Goal: Check status: Check status

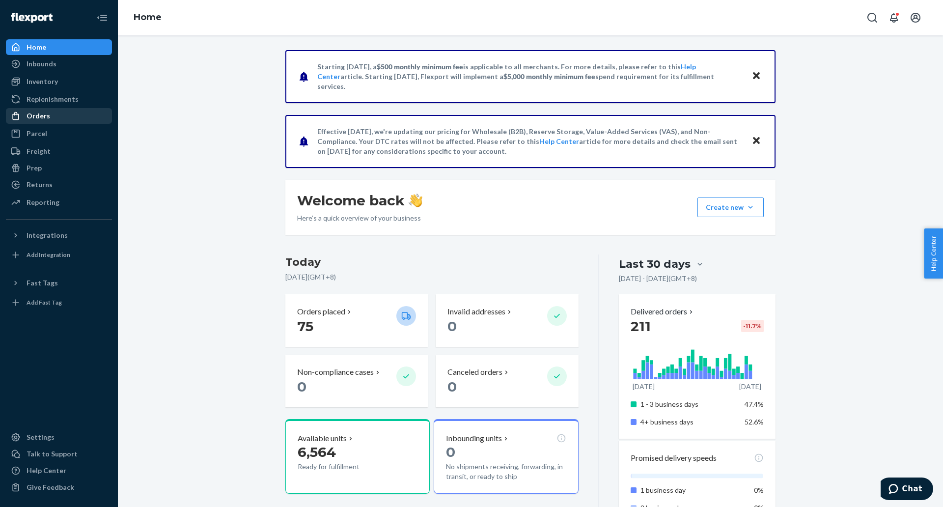
drag, startPoint x: 35, startPoint y: 117, endPoint x: 40, endPoint y: 120, distance: 5.1
click at [35, 117] on div "Orders" at bounding box center [39, 116] width 24 height 10
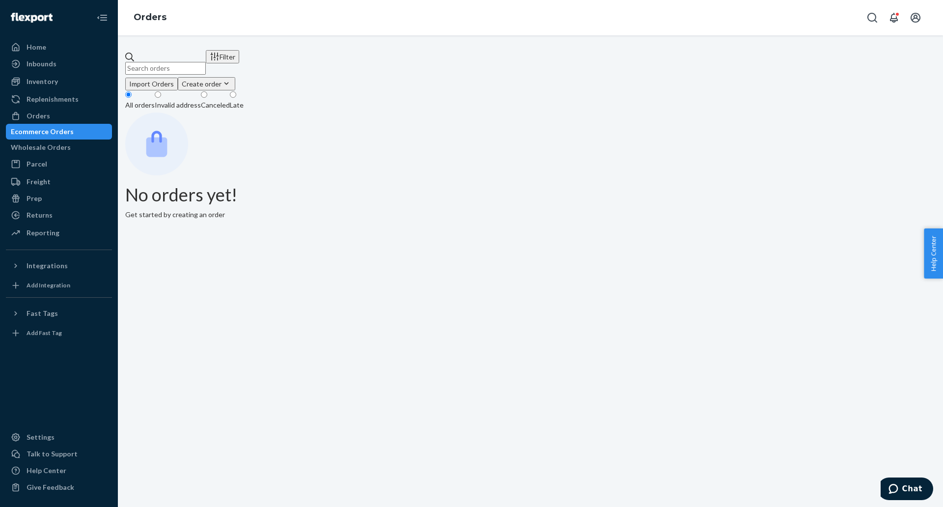
click at [206, 66] on input "text" at bounding box center [165, 68] width 81 height 13
paste input "45601"
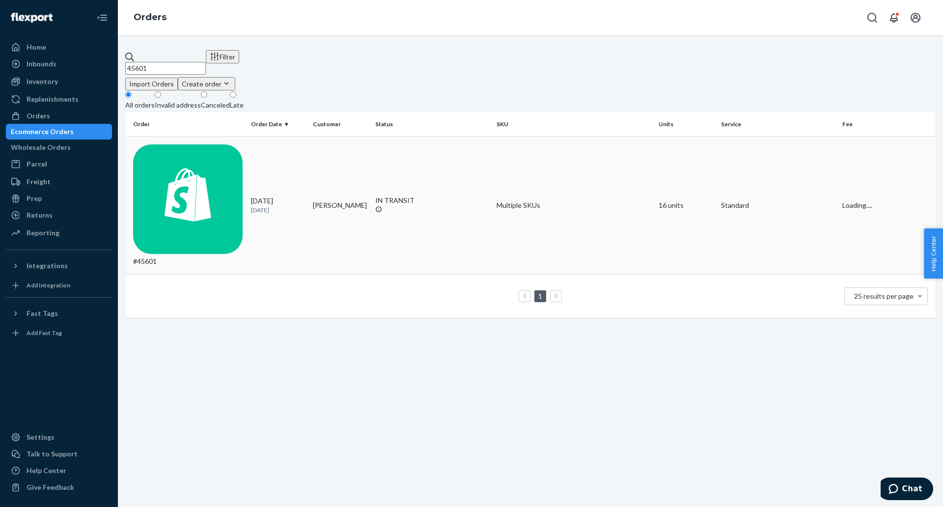
type input "45601"
click at [167, 154] on div "#45601" at bounding box center [188, 205] width 110 height 122
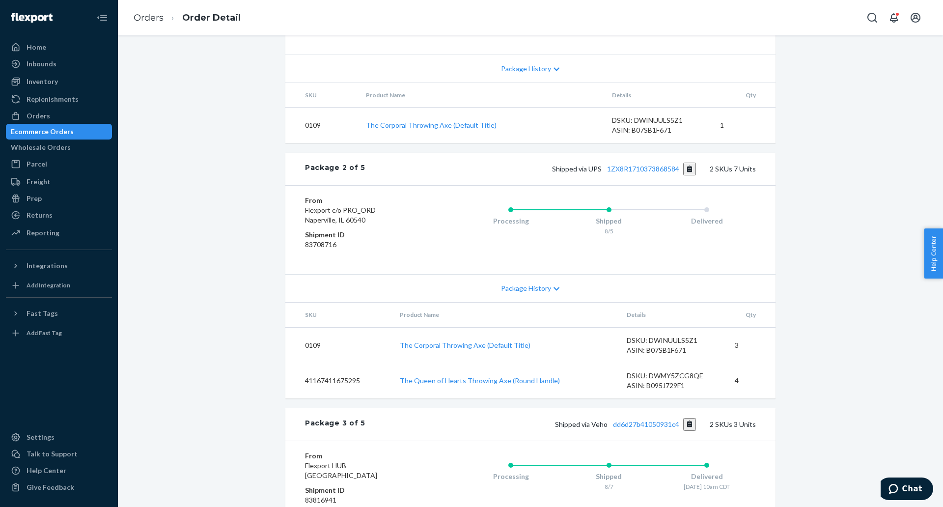
scroll to position [491, 0]
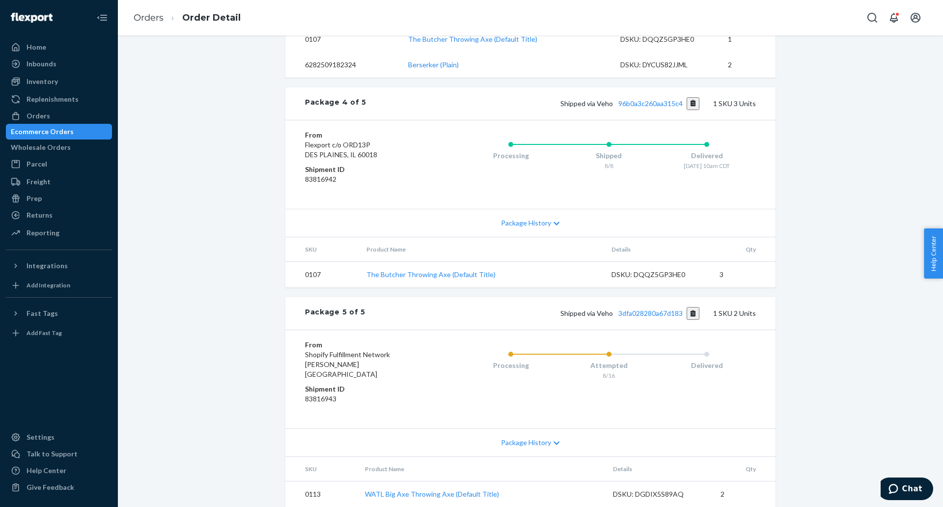
scroll to position [1266, 0]
click at [640, 312] on link "3dfa028280a67d183" at bounding box center [651, 313] width 64 height 8
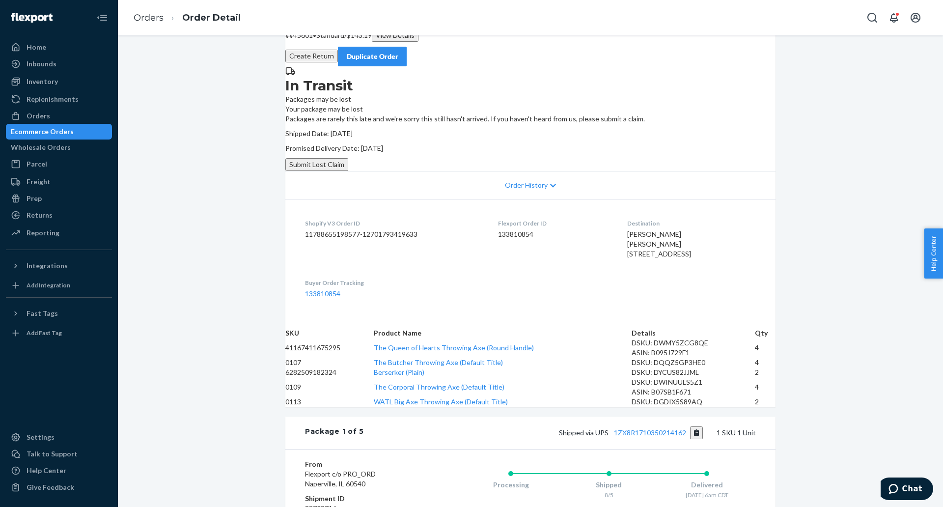
scroll to position [0, 0]
